Goal: Communication & Community: Answer question/provide support

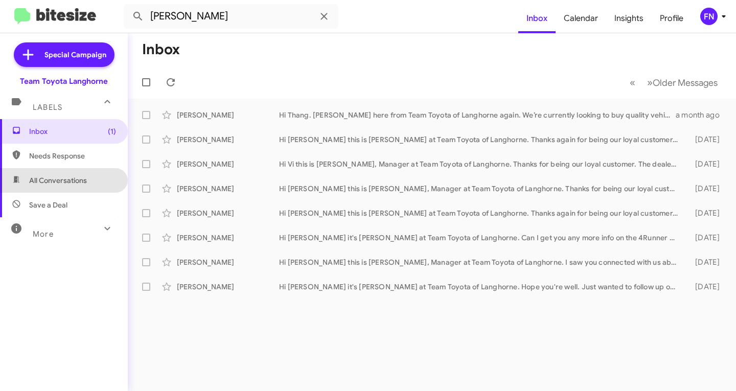
click at [87, 175] on span "All Conversations" at bounding box center [64, 180] width 128 height 25
type input "in:all-conversations"
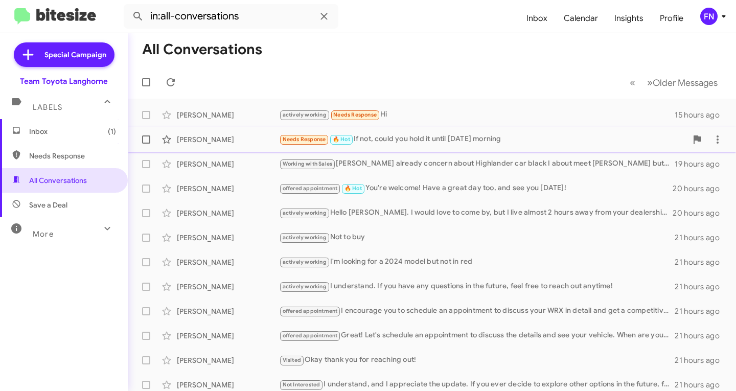
click at [243, 139] on div "[PERSON_NAME]" at bounding box center [228, 139] width 102 height 10
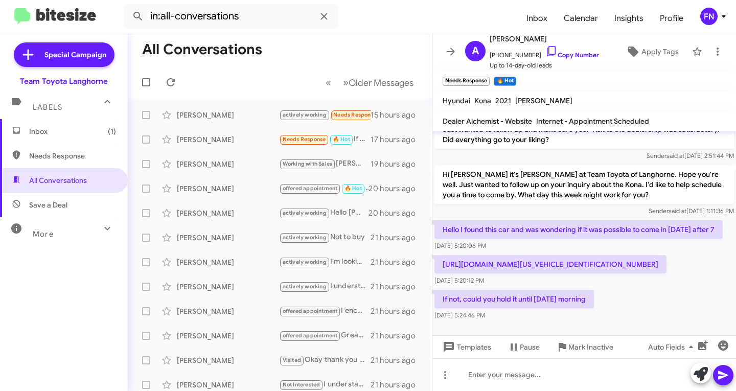
scroll to position [34, 0]
click at [571, 54] on link "Copy Number" at bounding box center [572, 55] width 54 height 8
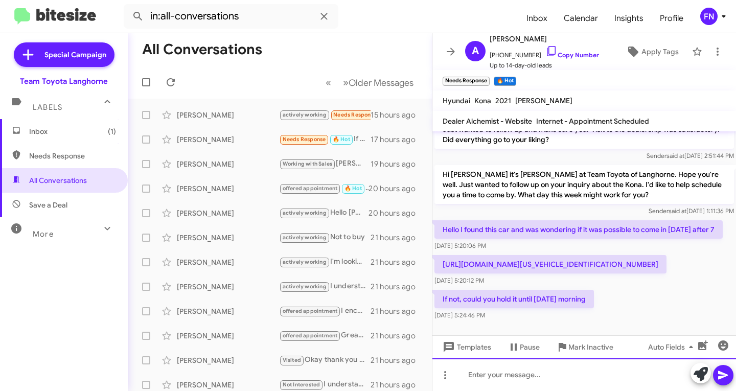
click at [530, 377] on div at bounding box center [585, 374] width 304 height 33
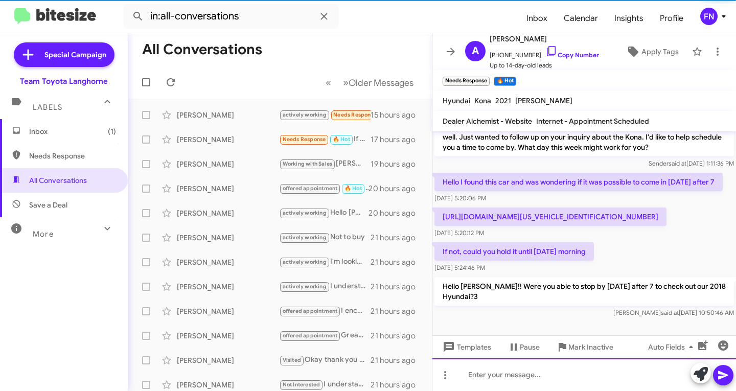
scroll to position [81, 0]
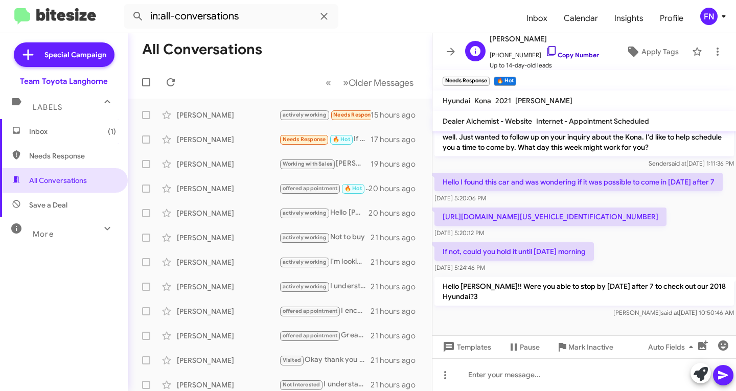
click at [558, 56] on link "Copy Number" at bounding box center [572, 55] width 54 height 8
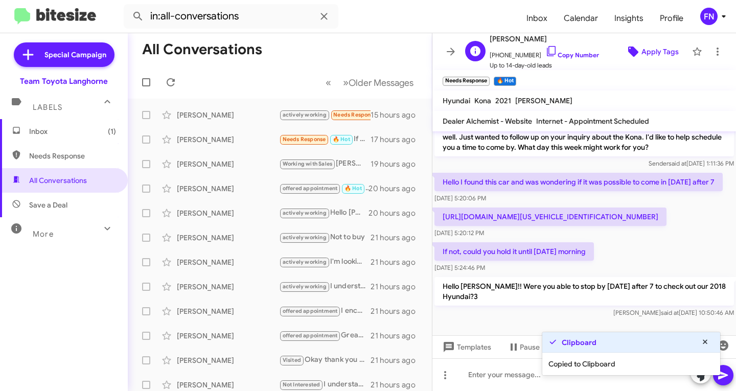
click at [656, 50] on span "Apply Tags" at bounding box center [660, 51] width 37 height 18
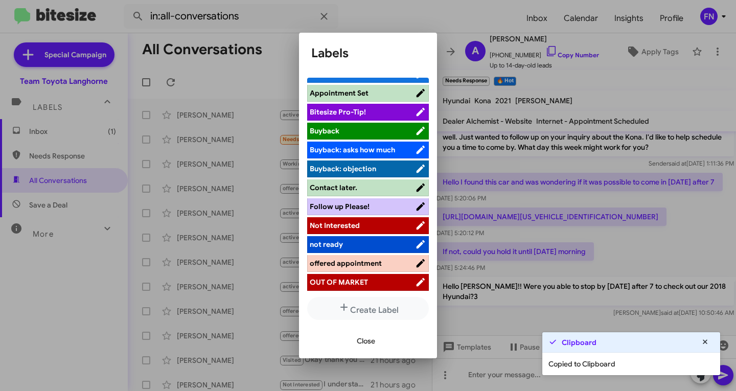
scroll to position [0, 0]
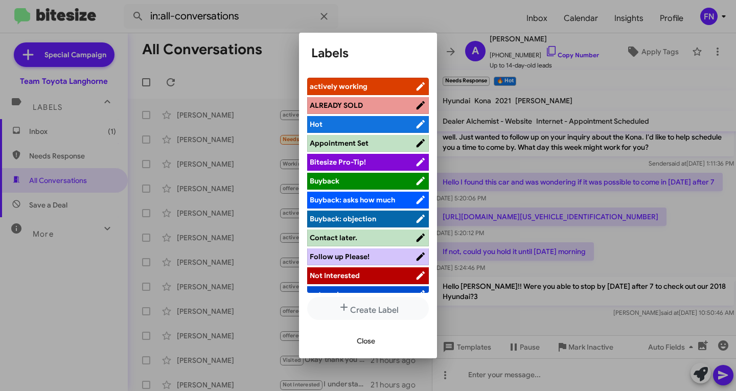
click at [363, 71] on div "actively working ALREADY SOLD Hot Appointment Set Bitesize Pro-Tip! [PERSON_NAM…" at bounding box center [368, 197] width 138 height 254
click at [353, 94] on li "actively working" at bounding box center [368, 86] width 122 height 17
click at [356, 89] on span "actively working" at bounding box center [339, 86] width 58 height 9
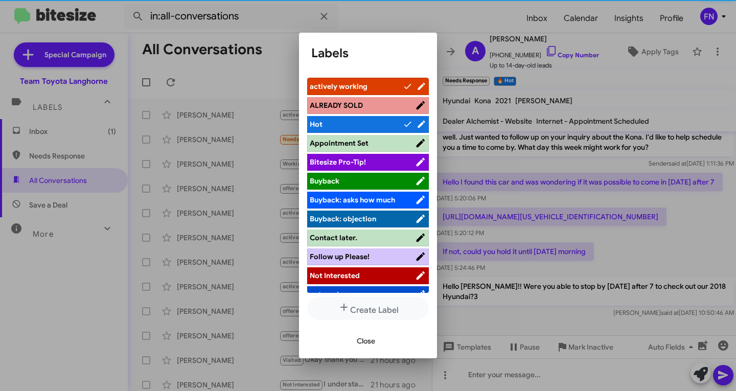
click at [365, 344] on span "Close" at bounding box center [366, 341] width 18 height 18
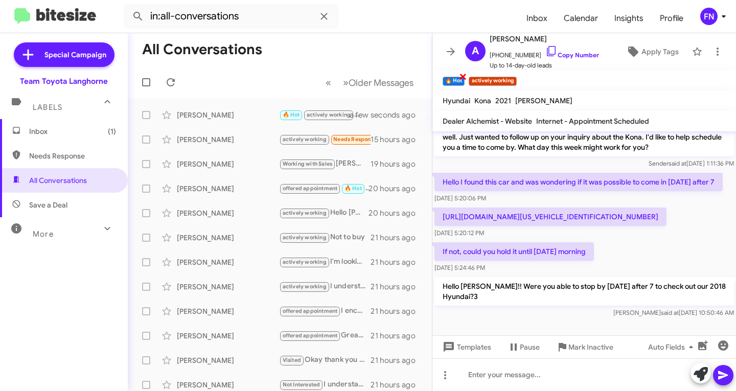
click at [467, 79] on span "×" at bounding box center [463, 76] width 8 height 12
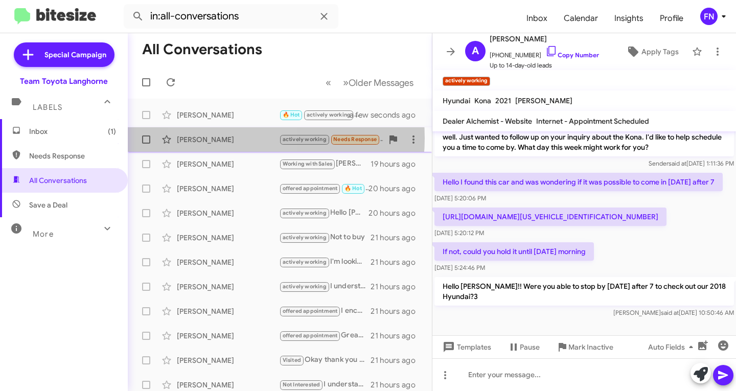
click at [231, 138] on div "[PERSON_NAME]" at bounding box center [228, 139] width 102 height 10
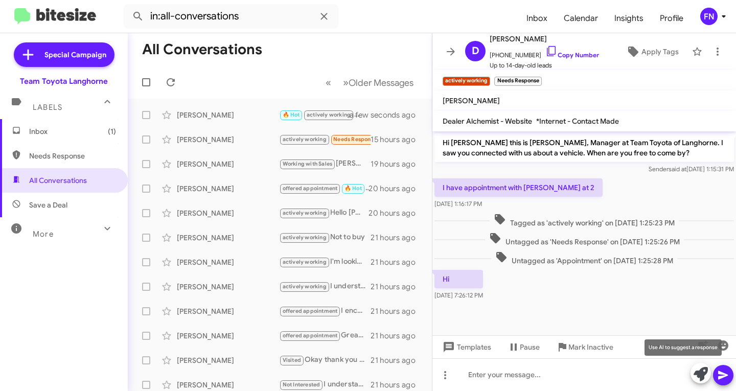
click at [696, 378] on icon at bounding box center [701, 374] width 14 height 14
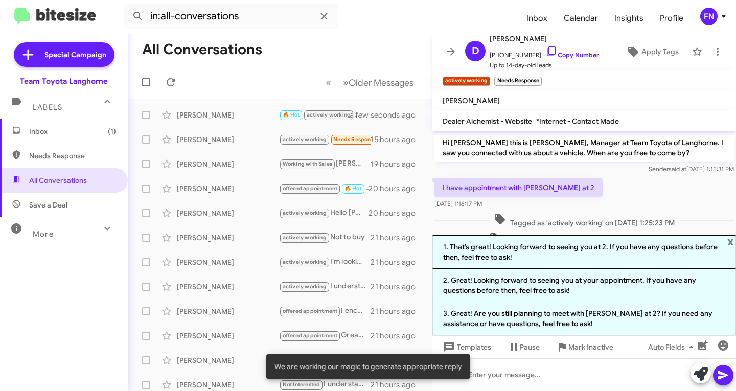
click at [616, 194] on div "I have appointment with [PERSON_NAME] at 2 [DATE] 1:16:17 PM" at bounding box center [585, 193] width 304 height 35
click at [555, 50] on span "[PHONE_NUMBER] Copy Number" at bounding box center [544, 52] width 109 height 15
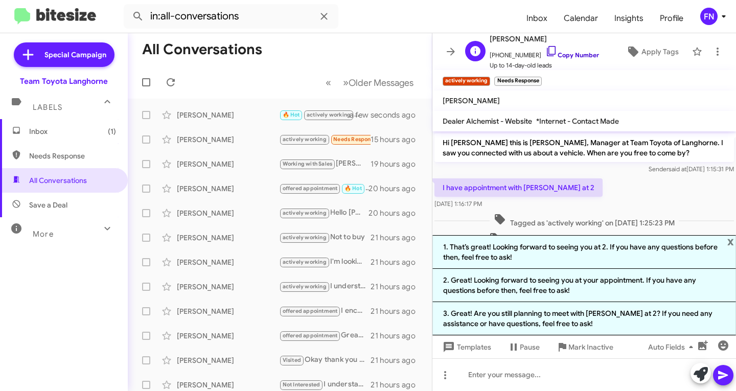
click at [572, 52] on link "Copy Number" at bounding box center [572, 55] width 54 height 8
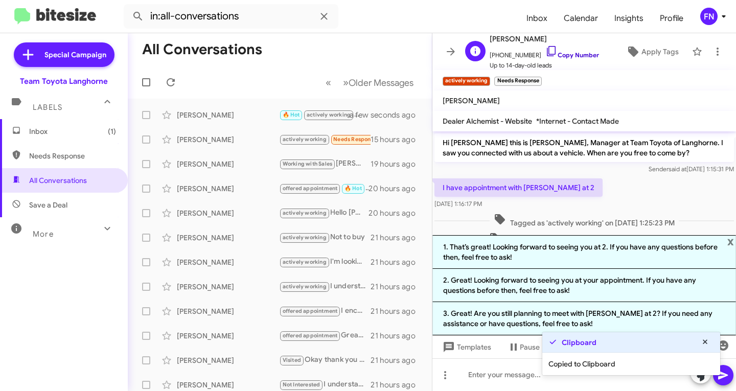
click at [572, 52] on link "Copy Number" at bounding box center [572, 55] width 54 height 8
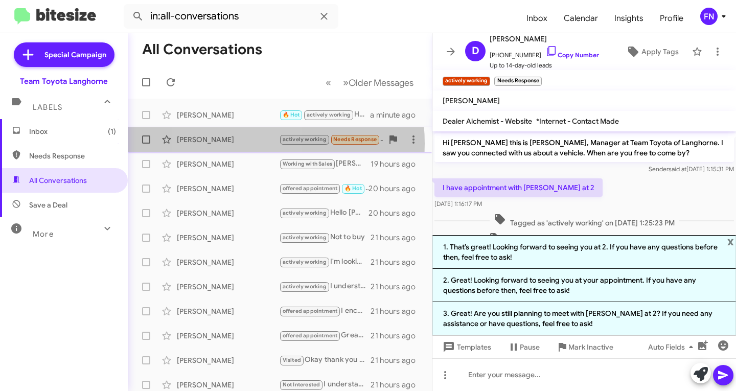
click at [233, 144] on div "[PERSON_NAME]" at bounding box center [228, 139] width 102 height 10
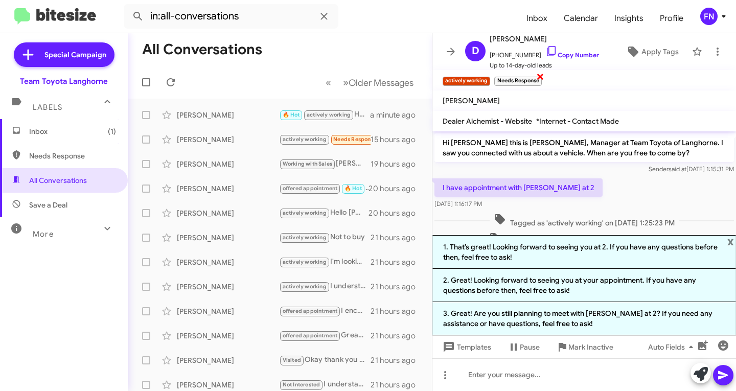
click at [544, 73] on span "×" at bounding box center [540, 76] width 8 height 12
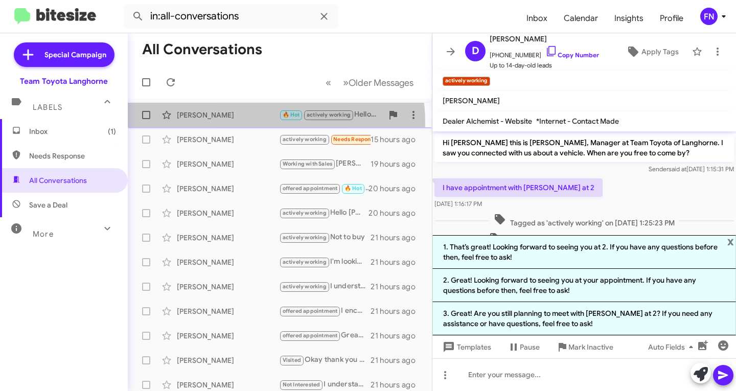
click at [256, 123] on div "[PERSON_NAME] 🔥 Hot actively working Hello [PERSON_NAME]!! Were you able to sto…" at bounding box center [280, 115] width 288 height 20
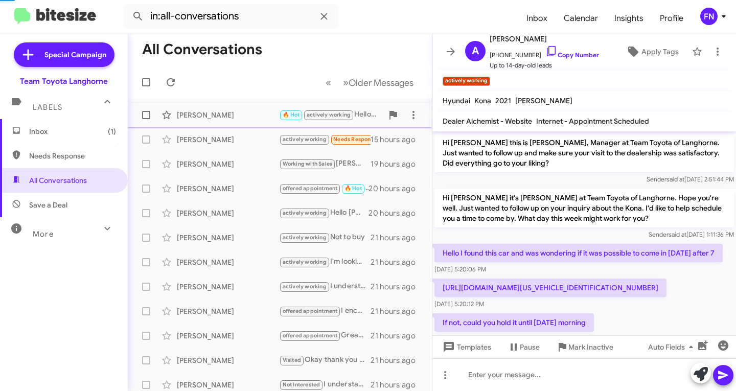
scroll to position [124, 0]
